Goal: Information Seeking & Learning: Learn about a topic

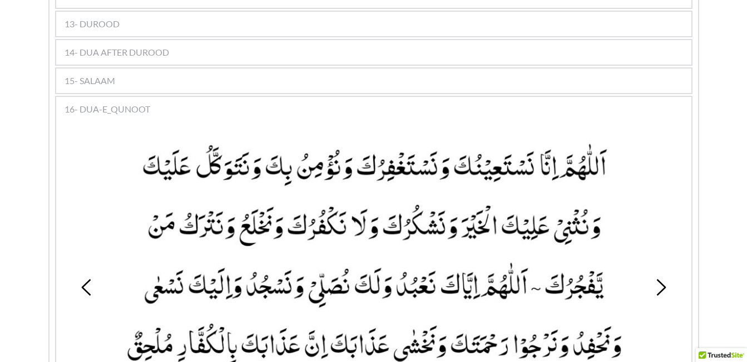
scroll to position [1264, 0]
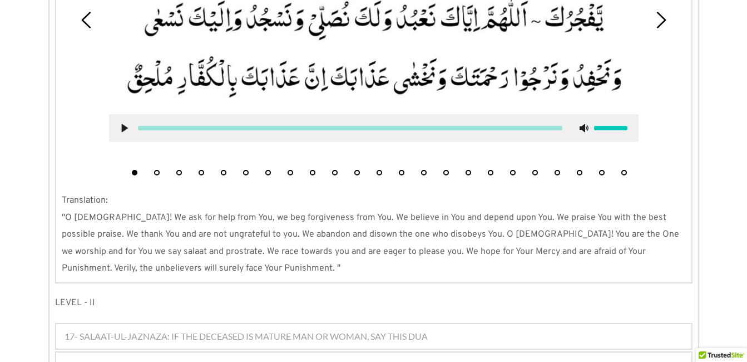
click at [677, 160] on div "1 2 3 4 5 6 7 8 9 10 11 12 13 14 15 16 17 18 19 20 21 22 23" at bounding box center [374, 20] width 624 height 322
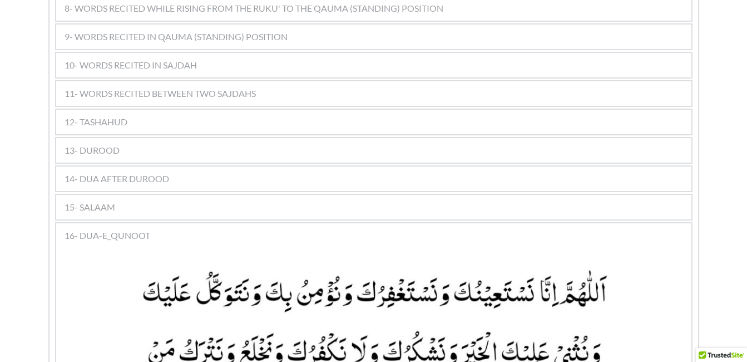
scroll to position [864, 0]
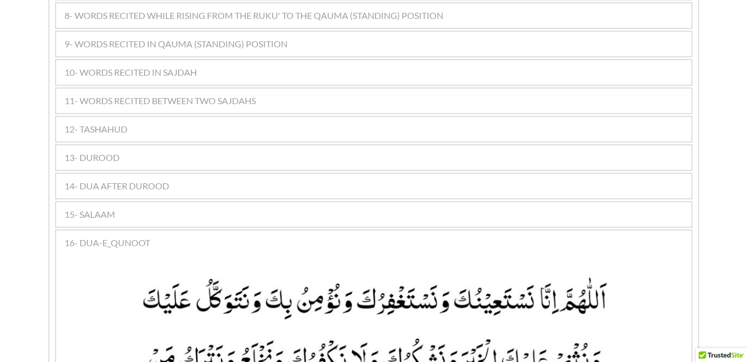
click at [460, 88] on div "11- WORDS RECITED BETWEEN TWO SAJDAHS" at bounding box center [373, 100] width 635 height 24
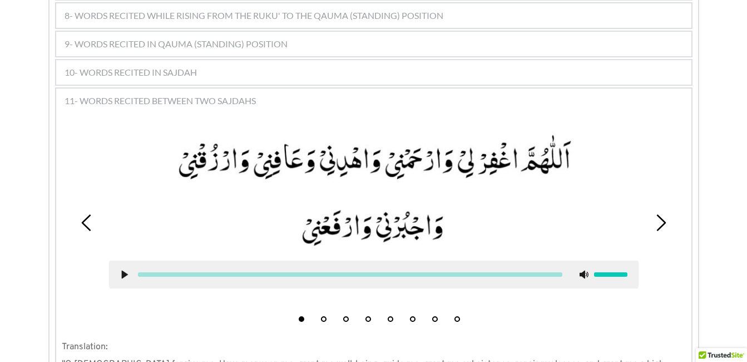
click at [387, 310] on li "5" at bounding box center [390, 315] width 11 height 11
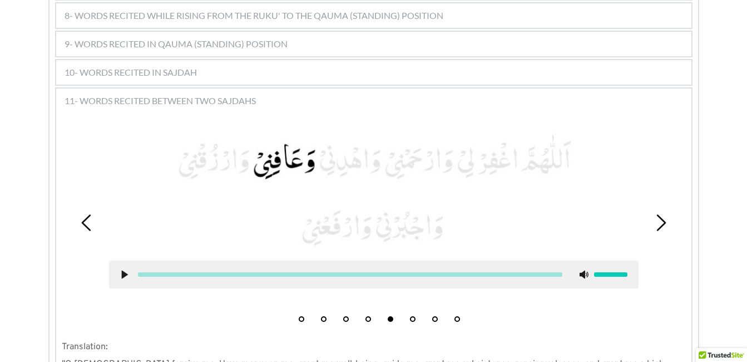
click at [372, 310] on li "4" at bounding box center [368, 315] width 11 height 11
click at [124, 270] on icon at bounding box center [124, 274] width 9 height 9
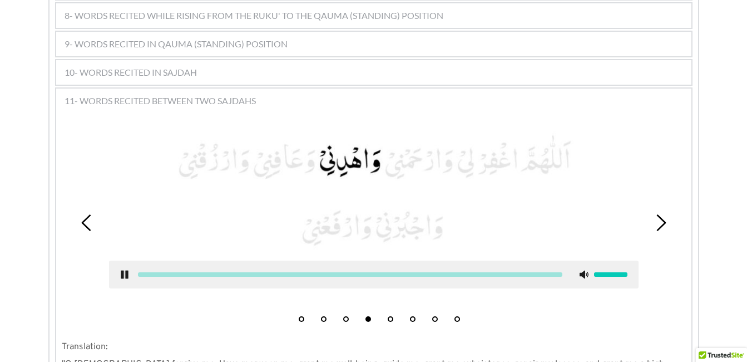
click at [127, 270] on use at bounding box center [124, 274] width 7 height 8
click at [127, 270] on icon at bounding box center [124, 274] width 9 height 9
click at [127, 270] on use at bounding box center [124, 274] width 7 height 8
